Goal: Find specific page/section: Find specific page/section

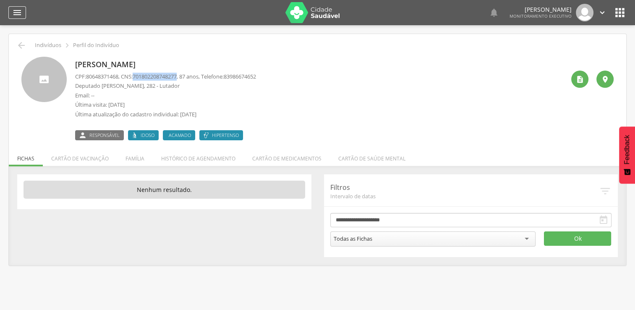
click at [14, 9] on icon "" at bounding box center [17, 13] width 10 height 10
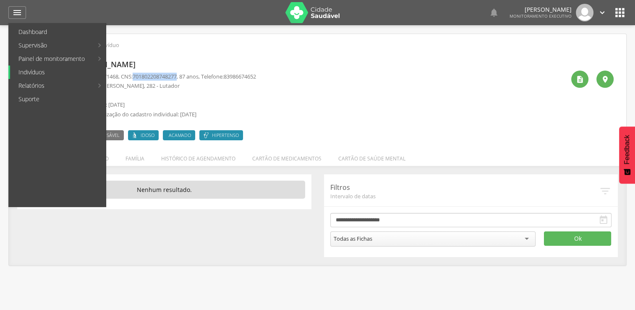
click at [47, 71] on link "Indivíduos" at bounding box center [58, 71] width 96 height 13
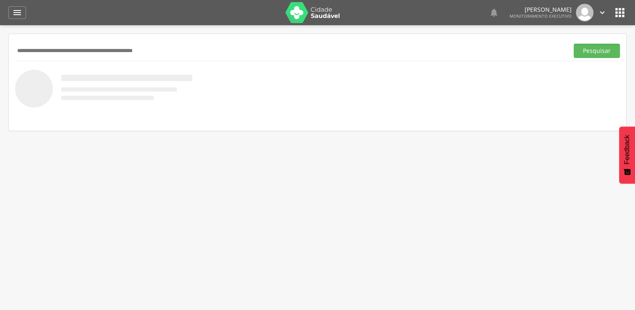
click at [157, 49] on input "text" at bounding box center [290, 51] width 550 height 14
click at [574, 44] on button "Pesquisar" at bounding box center [597, 51] width 46 height 14
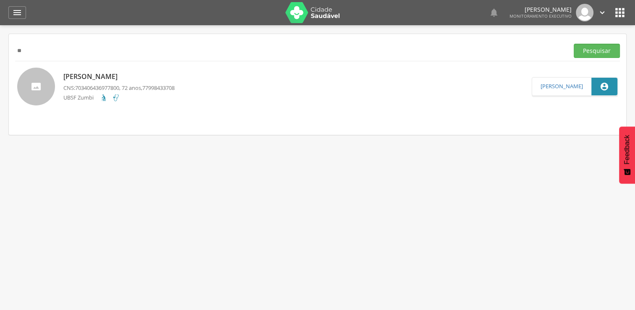
type input "*"
click at [207, 46] on input "text" at bounding box center [290, 51] width 550 height 14
type input "**********"
click at [574, 44] on button "Pesquisar" at bounding box center [597, 51] width 46 height 14
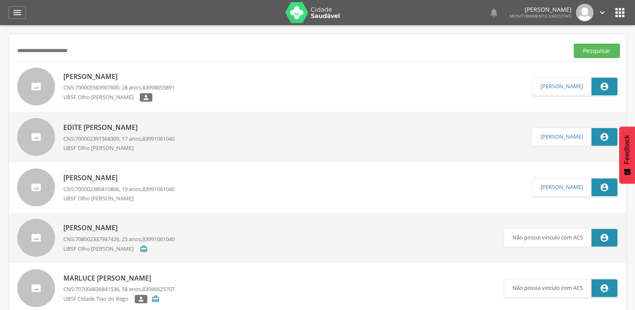
click at [105, 86] on span "700005583907600" at bounding box center [97, 88] width 44 height 8
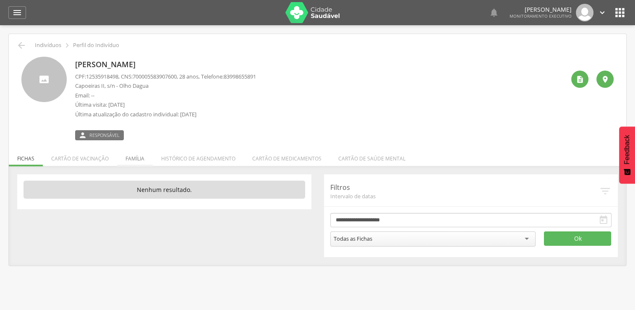
click at [131, 161] on li "Família" at bounding box center [135, 157] width 36 height 20
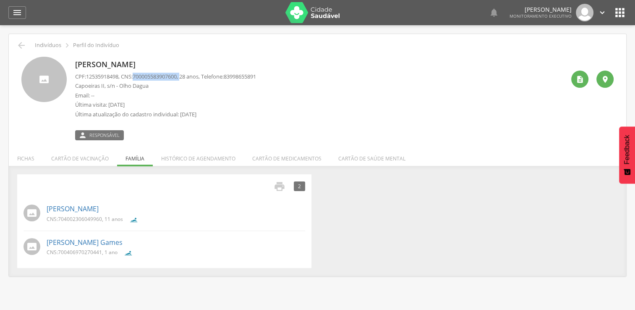
drag, startPoint x: 138, startPoint y: 75, endPoint x: 188, endPoint y: 75, distance: 49.5
click at [188, 75] on p "CPF: 12535918498 , CNS: [PHONE_NUMBER] , 28 anos, Telefone: [PHONE_NUMBER]" at bounding box center [165, 77] width 181 height 8
copy p "700005583907600 ,"
